Goal: Transaction & Acquisition: Purchase product/service

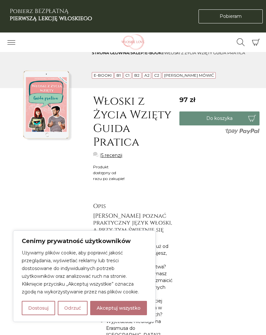
click at [122, 306] on button "Akceptuj wszystko" at bounding box center [118, 308] width 57 height 14
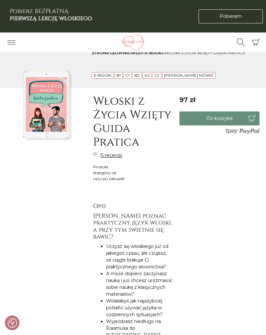
checkbox input "true"
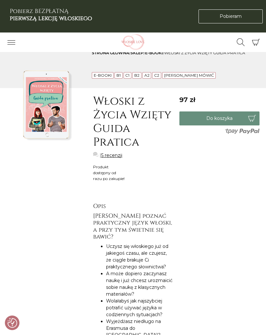
click at [157, 54] on link "E-booki" at bounding box center [154, 52] width 18 height 5
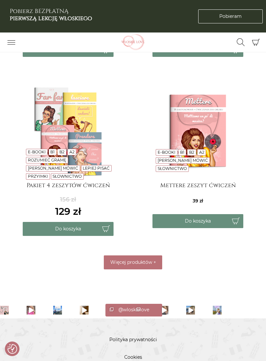
scroll to position [573, 0]
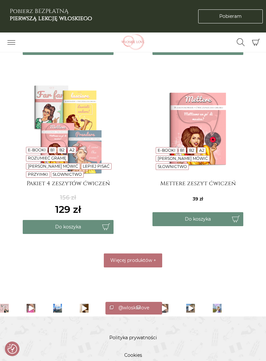
click at [146, 254] on button "Więcej produktów +" at bounding box center [133, 260] width 58 height 14
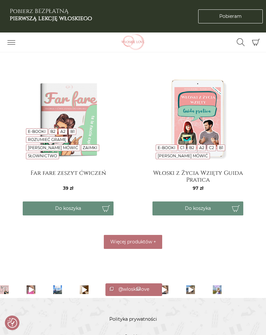
scroll to position [933, 0]
click at [203, 107] on img at bounding box center [198, 119] width 91 height 91
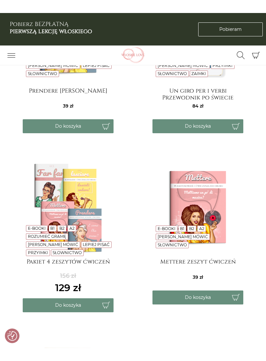
scroll to position [481, 0]
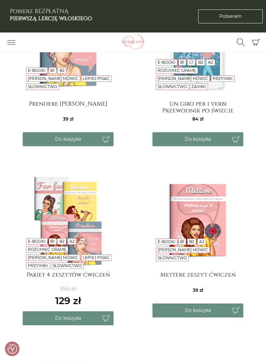
click at [72, 211] on img at bounding box center [68, 220] width 91 height 91
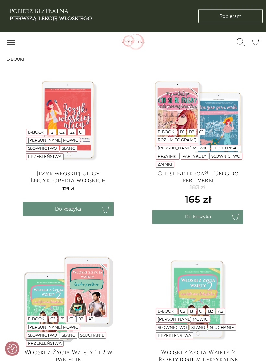
scroll to position [54, 0]
click at [200, 102] on img at bounding box center [198, 119] width 91 height 91
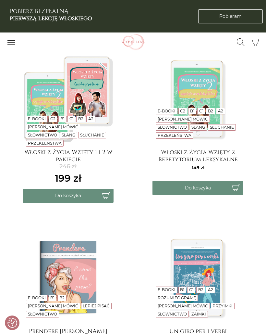
scroll to position [254, 0]
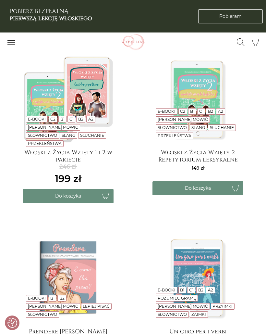
click at [55, 91] on img at bounding box center [68, 98] width 91 height 91
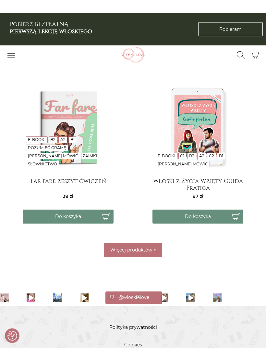
scroll to position [912, 0]
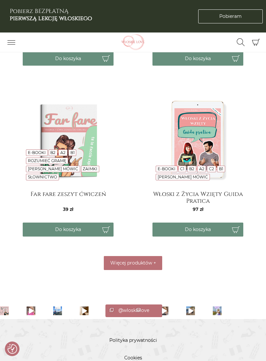
click at [120, 261] on span "Więcej produktów" at bounding box center [131, 263] width 42 height 6
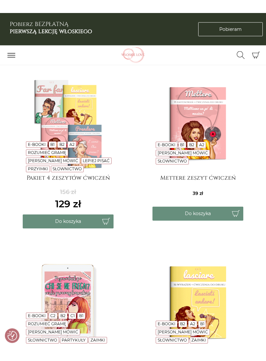
scroll to position [567, 0]
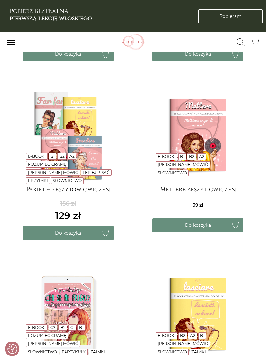
click at [40, 122] on img at bounding box center [68, 135] width 91 height 91
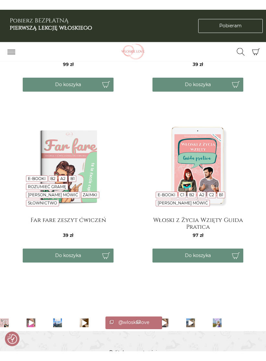
scroll to position [878, 0]
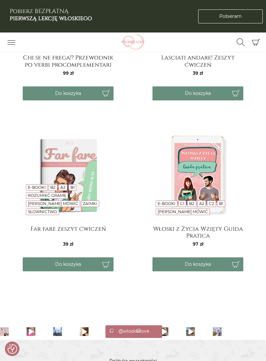
click at [193, 161] on img at bounding box center [198, 175] width 91 height 91
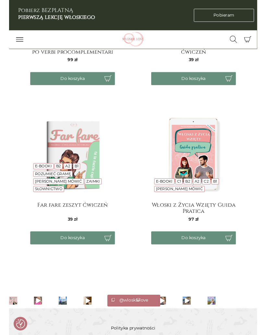
scroll to position [911, 0]
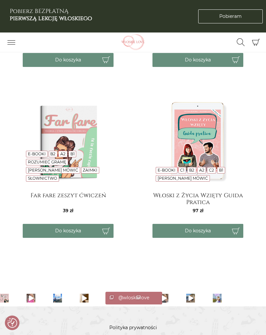
click at [224, 230] on button "Do koszyka" at bounding box center [198, 231] width 91 height 14
click at [256, 39] on icon "Koszyk" at bounding box center [256, 42] width 8 height 8
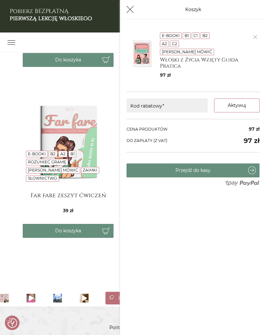
click at [124, 16] on button "Koszyk" at bounding box center [130, 10] width 14 height 14
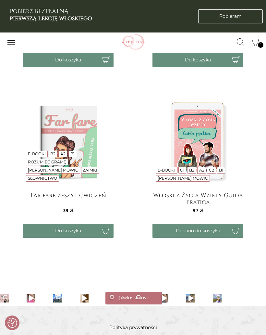
click at [14, 38] on button "Przełącz nawigację" at bounding box center [11, 42] width 16 height 11
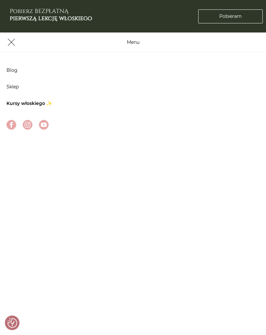
click at [16, 72] on link "Blog" at bounding box center [11, 70] width 11 height 6
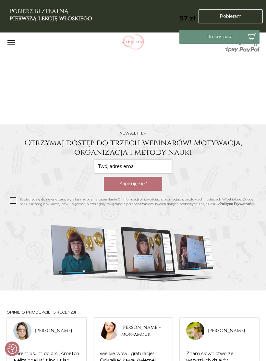
scroll to position [830, 0]
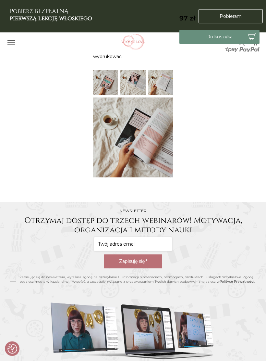
click at [110, 237] on input "email" at bounding box center [133, 244] width 78 height 14
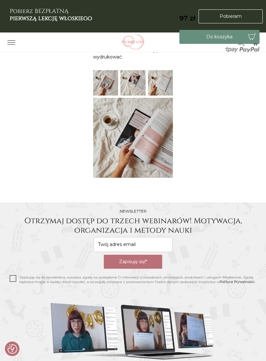
type input "m"
type input "dajmojego.newsletters@gmail.com"
click at [142, 255] on button "Zapisuję się!*" at bounding box center [133, 262] width 58 height 14
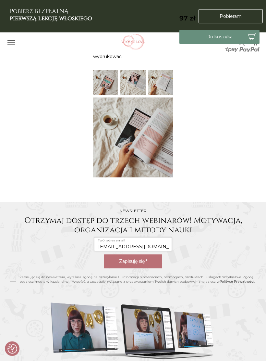
click at [16, 275] on span at bounding box center [13, 278] width 6 height 6
click at [0, 0] on input "Zapisując się do newslettera, wyrażasz zgodę na przesyłanie Ci informacji o now…" at bounding box center [0, 0] width 0 height 0
click at [146, 254] on button "Zapisuję się!*" at bounding box center [133, 261] width 58 height 14
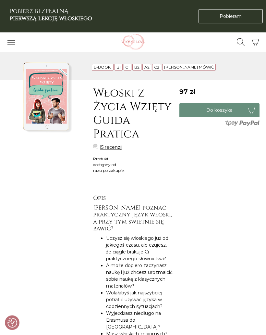
scroll to position [0, 0]
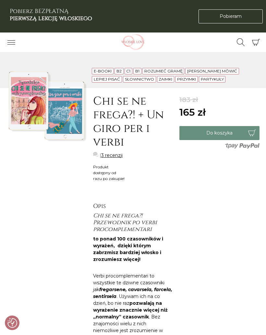
click at [11, 41] on icon "Przełącz nawigację" at bounding box center [11, 42] width 8 height 8
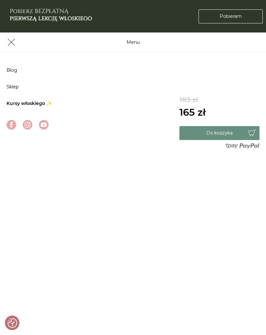
click at [185, 180] on div "Menu Blog Sklep Kursy włoskiego ✨" at bounding box center [133, 219] width 266 height 335
click at [16, 42] on button "Przełącz nawigację" at bounding box center [11, 42] width 16 height 11
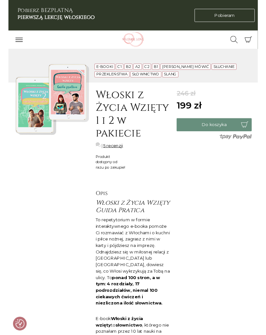
scroll to position [22, 0]
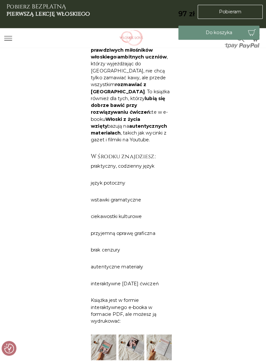
scroll to position [470, 0]
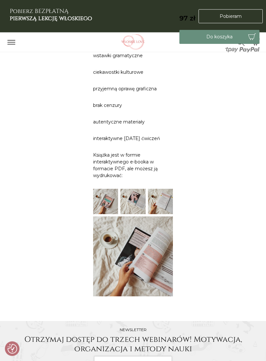
click at [121, 217] on img at bounding box center [133, 257] width 80 height 80
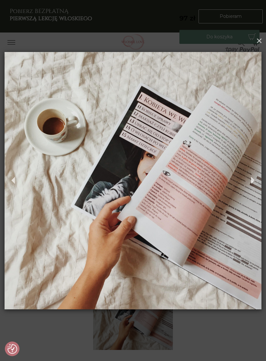
scroll to position [560, 0]
click at [15, 180] on button "Previous" at bounding box center [11, 180] width 23 height 45
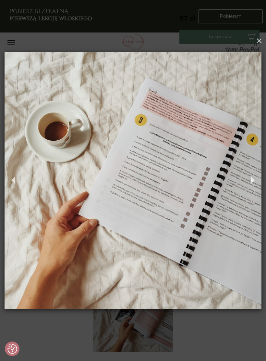
click at [9, 180] on button "Previous" at bounding box center [11, 180] width 23 height 45
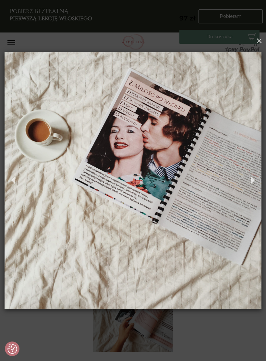
click at [249, 178] on button "Next" at bounding box center [255, 180] width 23 height 45
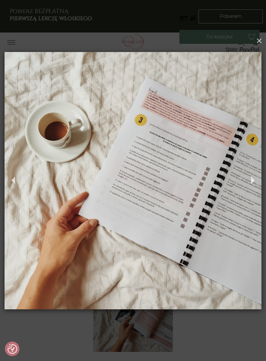
click at [250, 180] on button "Next" at bounding box center [255, 180] width 23 height 45
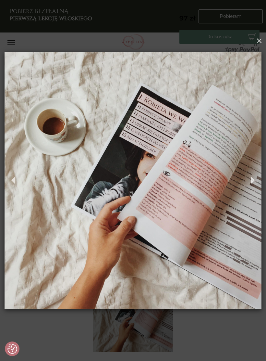
click at [249, 179] on button "Next" at bounding box center [255, 180] width 23 height 45
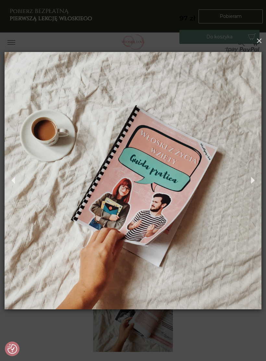
click at [253, 43] on button "×" at bounding box center [259, 40] width 23 height 23
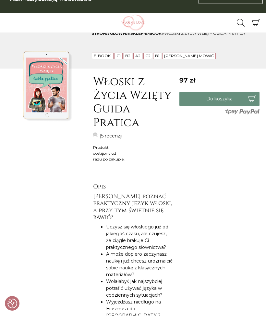
scroll to position [19, 0]
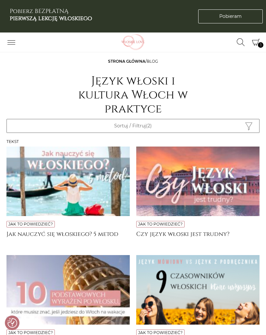
click at [15, 40] on icon "Przełącz nawigację" at bounding box center [11, 42] width 8 height 8
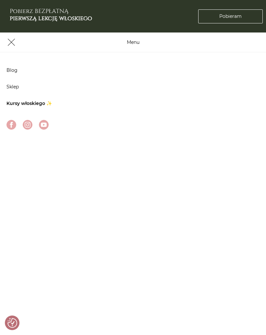
click at [21, 71] on li "Blog" at bounding box center [28, 70] width 45 height 17
click at [15, 68] on link "Blog" at bounding box center [11, 70] width 11 height 6
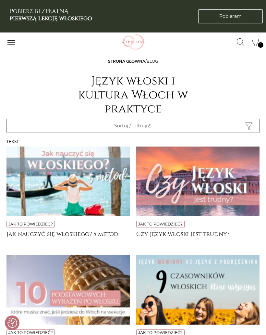
click at [11, 47] on button "Przełącz nawigację" at bounding box center [11, 42] width 16 height 11
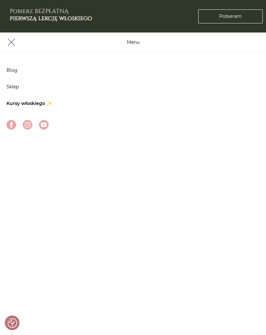
click at [25, 87] on li "Sklep" at bounding box center [28, 87] width 45 height 17
click at [32, 100] on link "Kursy włoskiego ✨" at bounding box center [28, 103] width 45 height 6
click at [29, 104] on link "Kursy włoskiego ✨" at bounding box center [28, 103] width 45 height 6
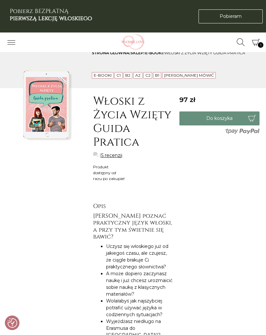
click at [11, 41] on icon "Przełącz nawigację" at bounding box center [11, 42] width 8 height 8
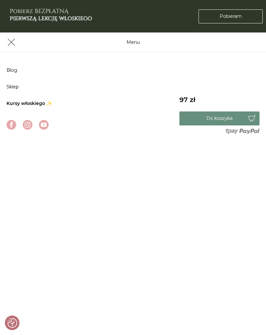
click at [19, 86] on link "Sklep" at bounding box center [12, 87] width 12 height 6
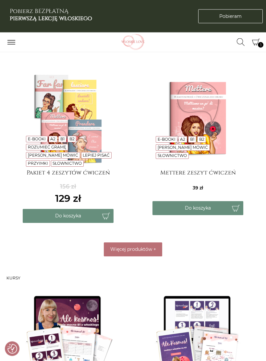
click at [148, 247] on span "Więcej produktów" at bounding box center [131, 250] width 42 height 6
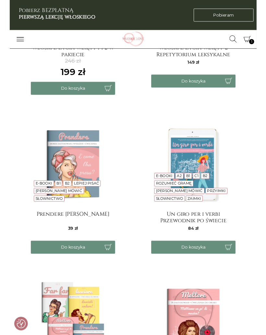
scroll to position [395, 0]
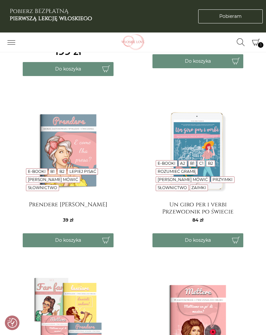
click at [193, 154] on img at bounding box center [198, 150] width 91 height 91
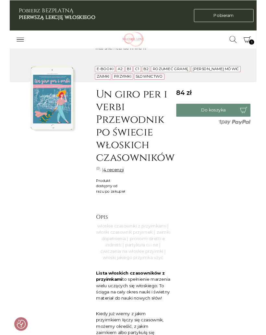
scroll to position [26, 0]
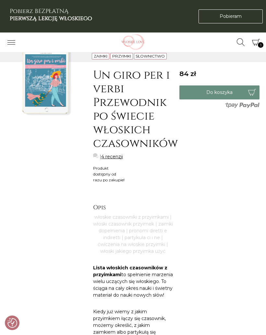
click at [200, 91] on button "Do koszyka" at bounding box center [220, 92] width 80 height 14
click at [257, 44] on icon "Koszyk" at bounding box center [256, 42] width 8 height 8
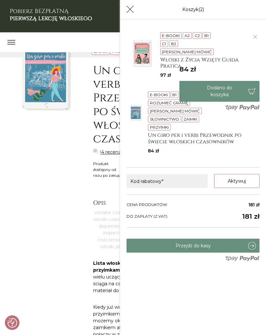
scroll to position [0, 0]
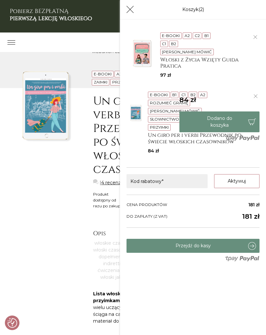
click at [134, 11] on icon "Koszyk" at bounding box center [130, 10] width 8 height 8
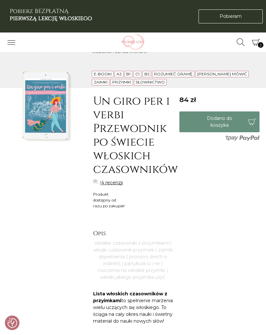
click at [262, 40] on button "Koszyk 2" at bounding box center [256, 42] width 14 height 14
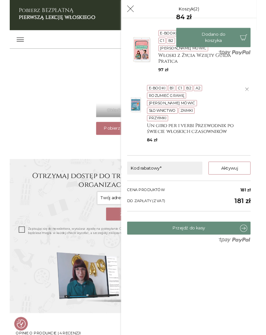
scroll to position [641, 0]
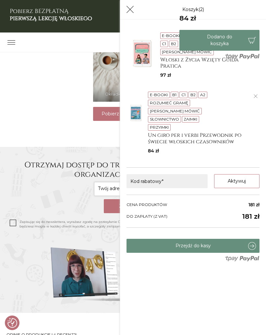
click at [133, 13] on icon "Koszyk" at bounding box center [130, 10] width 8 height 8
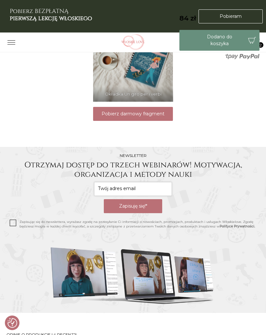
click at [212, 17] on div "84" at bounding box center [220, 18] width 80 height 10
click at [234, 19] on div "84" at bounding box center [220, 18] width 80 height 10
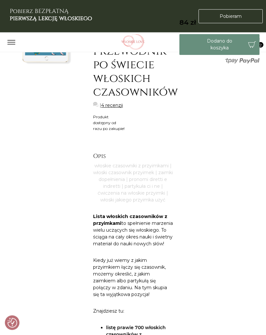
scroll to position [0, 0]
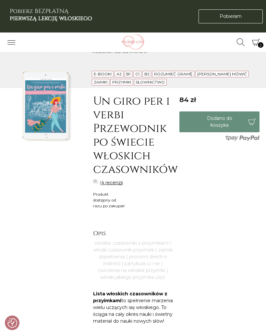
click at [237, 9] on link "Pobieram Pobieram" at bounding box center [231, 16] width 64 height 14
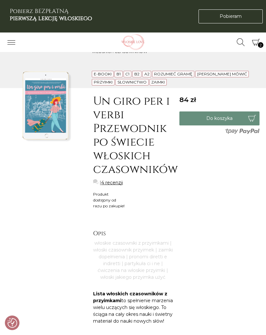
click at [263, 45] on span "2" at bounding box center [261, 45] width 6 height 6
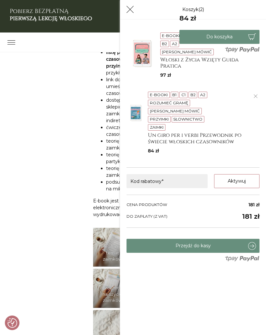
scroll to position [332, 0]
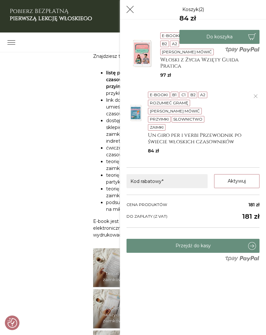
click at [147, 167] on form "Kod rabatowy* Aktywuj Posiadasz kod zniżkowy? Kliknij aby go wpisać." at bounding box center [193, 180] width 133 height 27
click at [142, 176] on input "Kod rabatowy*" at bounding box center [167, 181] width 81 height 14
click at [240, 174] on button "Aktywuj" at bounding box center [236, 181] width 45 height 14
click at [243, 174] on button "Aktywuj" at bounding box center [236, 181] width 45 height 14
click at [189, 174] on input "WLOSKILOVE" at bounding box center [167, 181] width 81 height 14
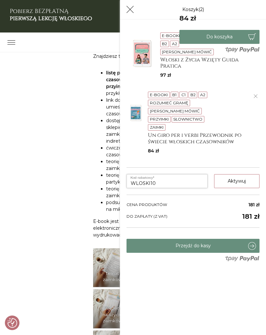
click at [235, 174] on button "Aktywuj" at bounding box center [236, 181] width 45 height 14
click at [173, 174] on input "WLOSKI10" at bounding box center [167, 181] width 81 height 14
type input "W"
type input "BHFEY35"
click at [242, 174] on button "Aktywuj" at bounding box center [236, 181] width 45 height 14
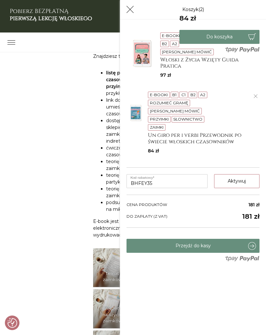
click at [133, 4] on button "Koszyk" at bounding box center [130, 10] width 14 height 14
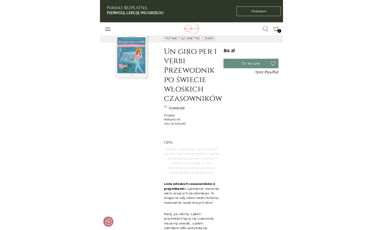
scroll to position [0, 0]
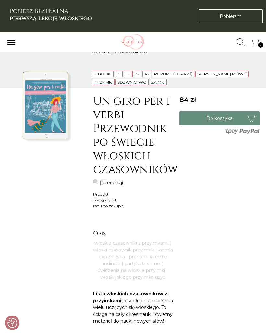
click at [257, 42] on icon "Koszyk" at bounding box center [256, 42] width 8 height 8
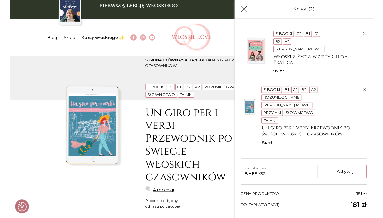
scroll to position [25, 0]
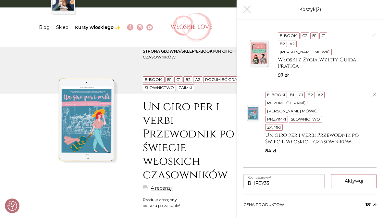
click at [266, 79] on div "E-booki C2 B1 C1 B2 A2 Lepiej mówić Włoski z Życia Wzięty Guida Pratica 97 zł" at bounding box center [310, 61] width 140 height 59
click at [266, 83] on div "E-booki C2 B1 C1 B2 A2 Lepiej mówić Włoski z Życia Wzięty Guida Pratica 97 zł" at bounding box center [310, 61] width 140 height 59
click at [266, 92] on button "button" at bounding box center [374, 95] width 5 height 6
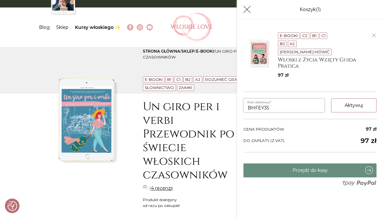
click at [266, 98] on input "BHFEY35" at bounding box center [284, 105] width 81 height 14
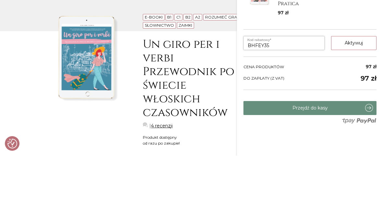
click at [266, 98] on input "BHFEY35" at bounding box center [284, 105] width 81 height 14
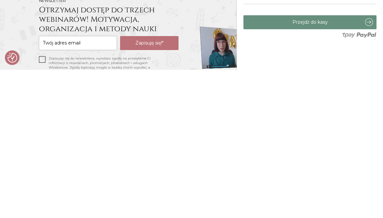
scroll to position [815, 0]
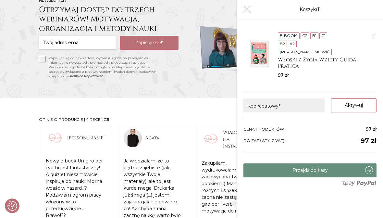
click at [266, 163] on link "Przejdź do kasy" at bounding box center [310, 170] width 133 height 14
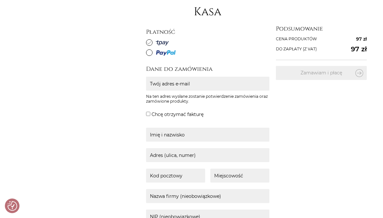
scroll to position [89, 0]
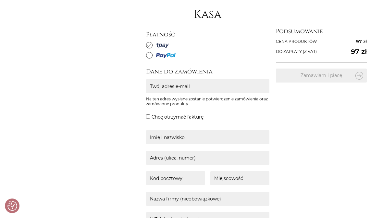
click at [146, 45] on span at bounding box center [149, 45] width 6 height 6
click at [0, 0] on input "radio" at bounding box center [0, 0] width 0 height 0
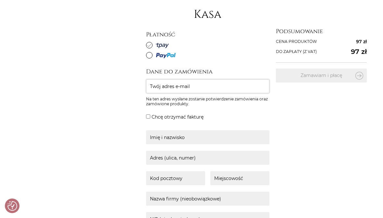
click at [198, 85] on input "Twój adres e-mail" at bounding box center [207, 86] width 123 height 14
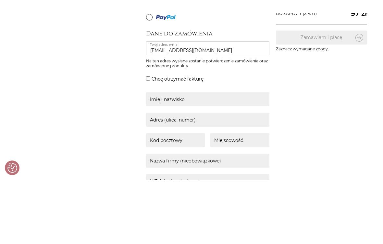
scroll to position [140, 0]
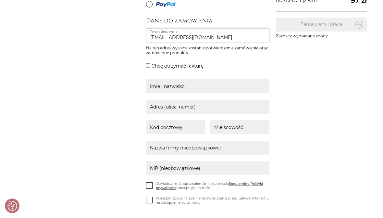
type input "igor.kalisz10@gmail.com"
click at [231, 83] on input "text" at bounding box center [207, 86] width 123 height 14
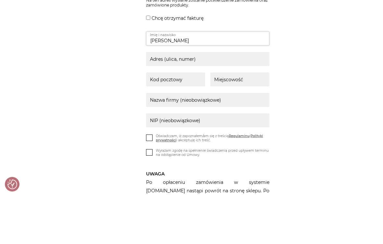
type input "Igor Sobczak"
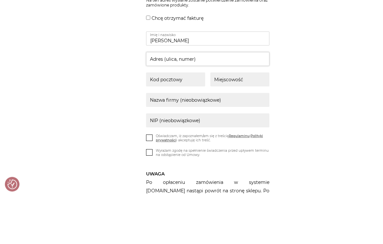
click at [233, 100] on input "text" at bounding box center [207, 107] width 123 height 14
type input "Kopernika 5, 6"
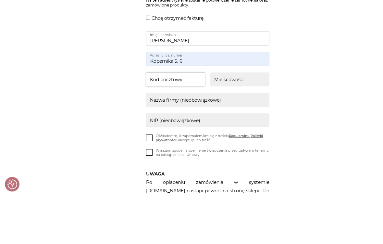
type input "62-800"
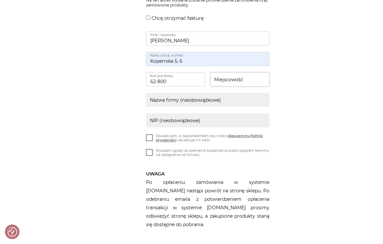
type input "Kalisz"
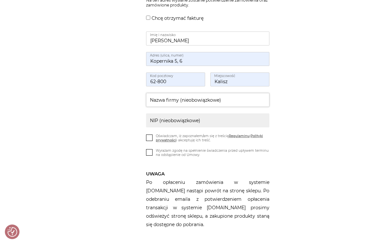
click at [228, 99] on input "text" at bounding box center [207, 100] width 123 height 14
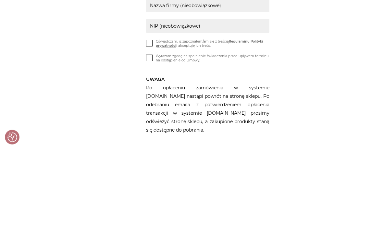
click at [148, 135] on icon at bounding box center [150, 138] width 6 height 6
click at [0, 0] on input "Oświadczam, iż zapoznałem/am się z treścią Regulaminu i Polityki prywatności i …" at bounding box center [0, 0] width 0 height 0
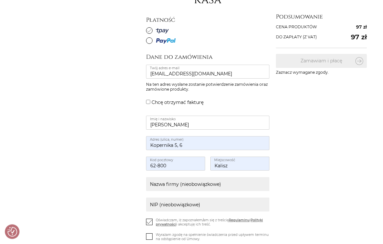
scroll to position [108, 0]
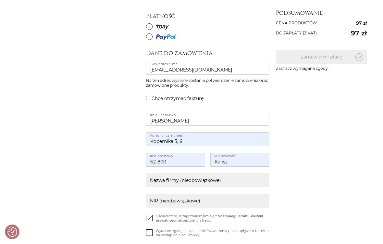
click at [149, 91] on div "Dane do zamówienia igor.kalisz10@gmail.com Twój adres e-mail Na ten adres wysła…" at bounding box center [230, 179] width 169 height 260
click at [150, 96] on input "Chcę otrzymać fakturę" at bounding box center [148, 98] width 4 height 4
click at [147, 101] on fieldset "Chcę otrzymać fakturę" at bounding box center [207, 99] width 123 height 11
click at [152, 99] on label "Chcę otrzymać fakturę" at bounding box center [178, 98] width 52 height 8
click at [150, 99] on input "Chcę otrzymać fakturę" at bounding box center [148, 98] width 4 height 4
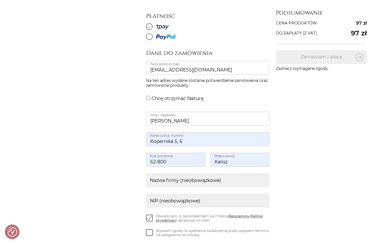
click at [149, 97] on input "Chcę otrzymać fakturę" at bounding box center [148, 98] width 4 height 4
click at [148, 97] on input "Chcę otrzymać fakturę" at bounding box center [148, 98] width 4 height 4
checkbox input "false"
click at [147, 218] on icon at bounding box center [150, 232] width 6 height 6
click at [0, 0] on input "Wyrażam zgodę na spełnienie świadczenia przed upływem terminu na odstąpienie od…" at bounding box center [0, 0] width 0 height 0
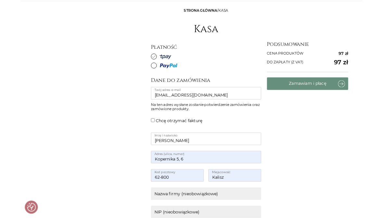
scroll to position [94, 0]
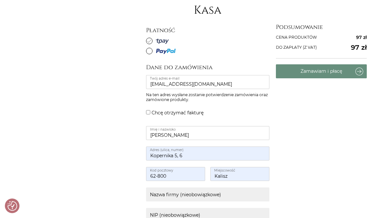
click at [324, 73] on button "Zamawiam i płacę" at bounding box center [321, 71] width 91 height 14
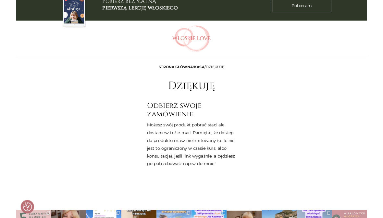
scroll to position [7, 0]
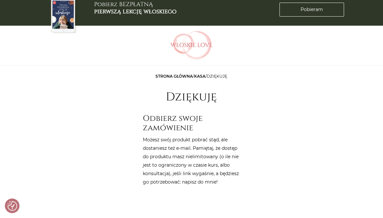
click at [254, 125] on div "Strona główna / Kasa / Dziękuję Dziękuję Odbierz swoje zamówienie Możesz swój p…" at bounding box center [192, 134] width 312 height 124
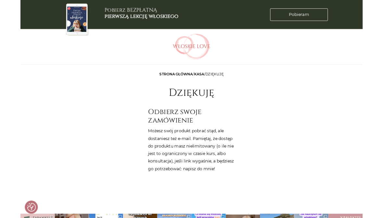
scroll to position [26, 0]
